Goal: Find specific page/section: Find specific page/section

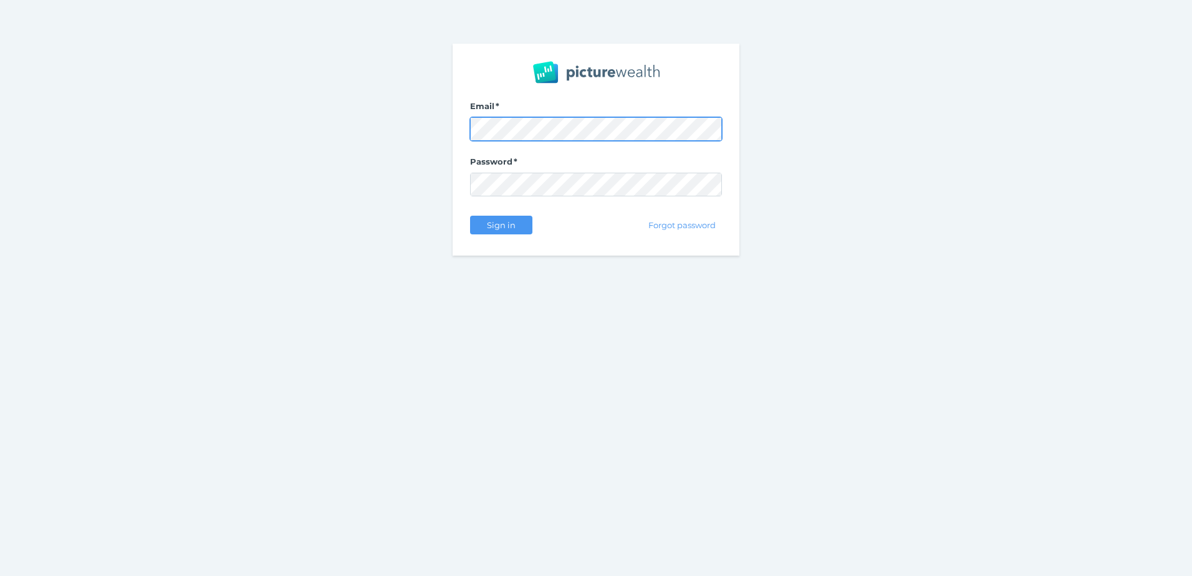
click at [0, 575] on com-1password-button at bounding box center [0, 576] width 0 height 0
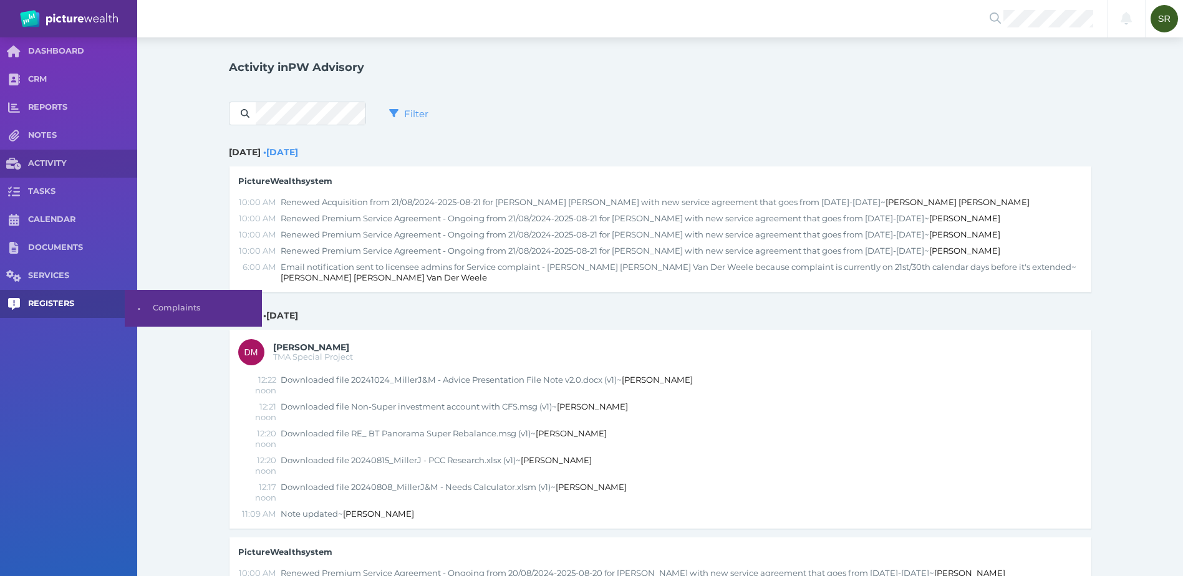
click at [48, 307] on span "REGISTERS" at bounding box center [82, 304] width 109 height 11
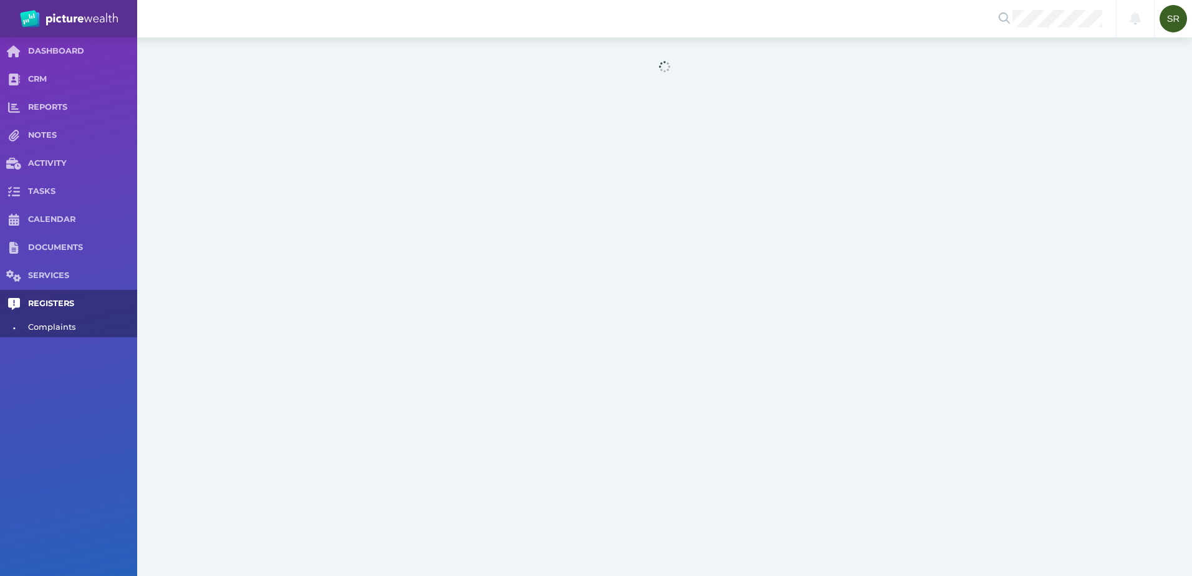
select select "25"
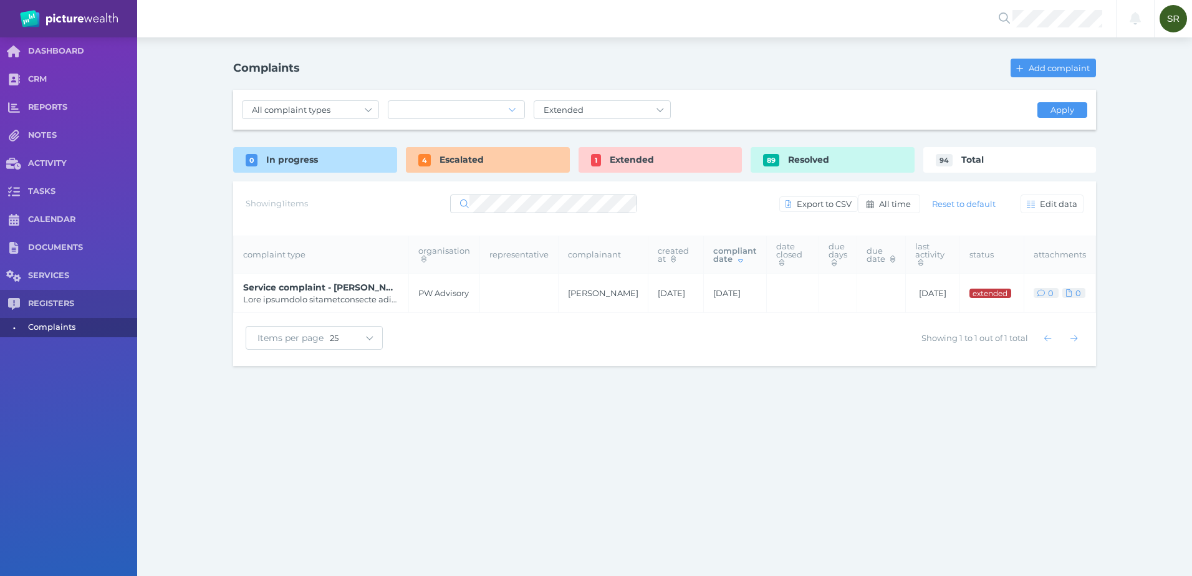
click at [504, 171] on div "Escalated" at bounding box center [488, 160] width 164 height 26
